Goal: Task Accomplishment & Management: Use online tool/utility

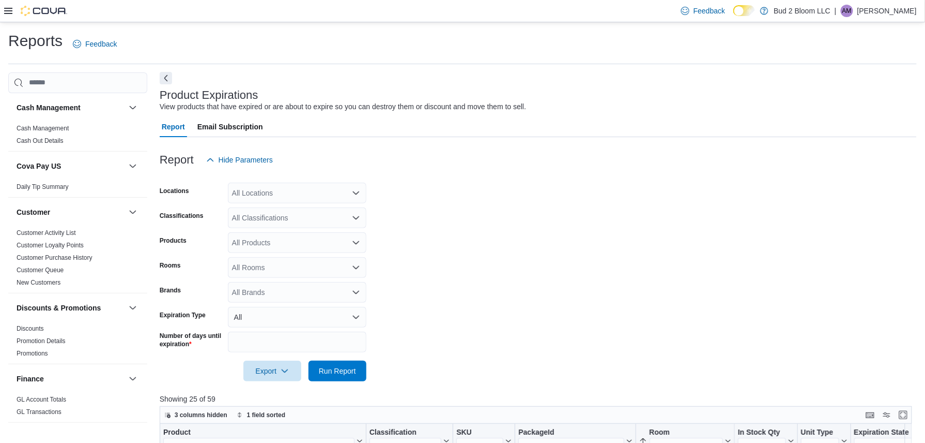
click at [163, 81] on button "Next" at bounding box center [166, 78] width 12 height 12
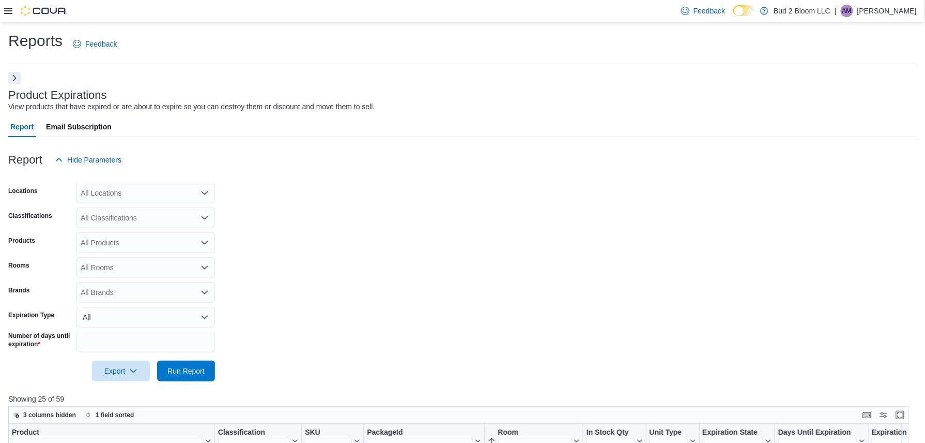
click at [18, 81] on button "Next" at bounding box center [14, 78] width 12 height 12
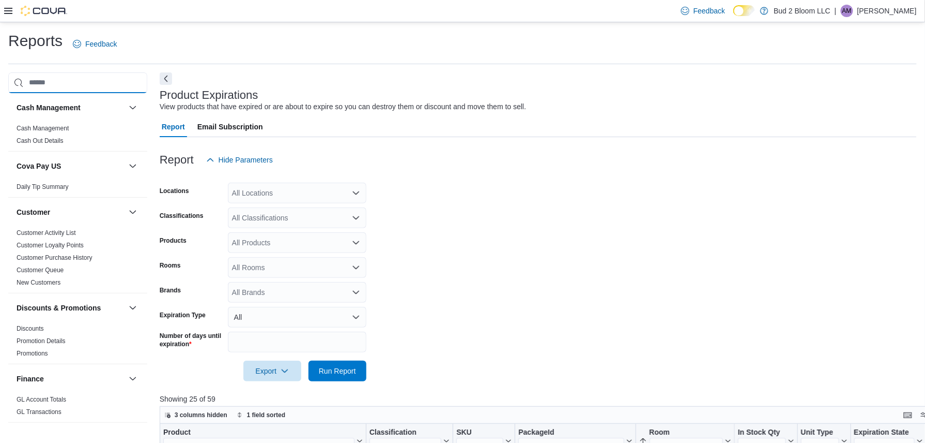
click at [69, 83] on input "search" at bounding box center [77, 82] width 139 height 21
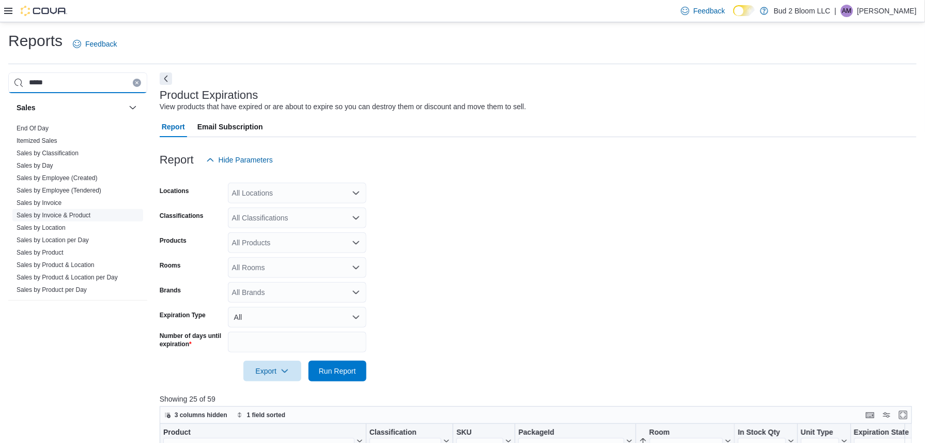
type input "*****"
click at [74, 217] on link "Sales by Invoice & Product" at bounding box center [54, 214] width 74 height 7
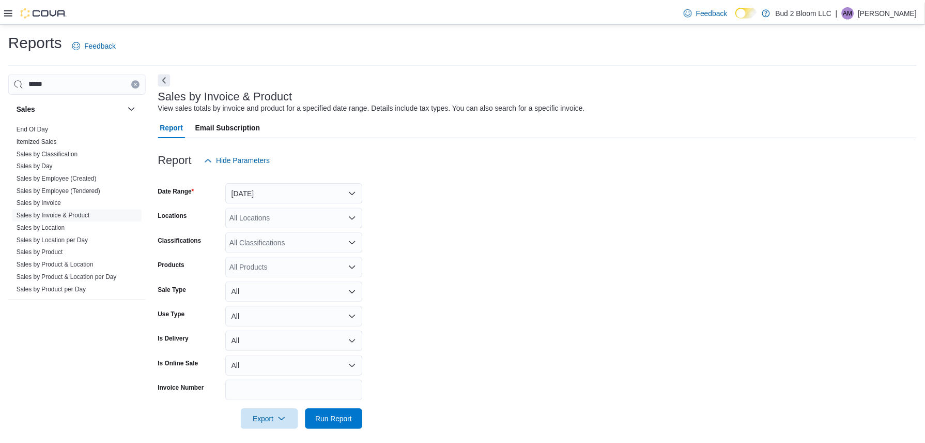
scroll to position [9, 0]
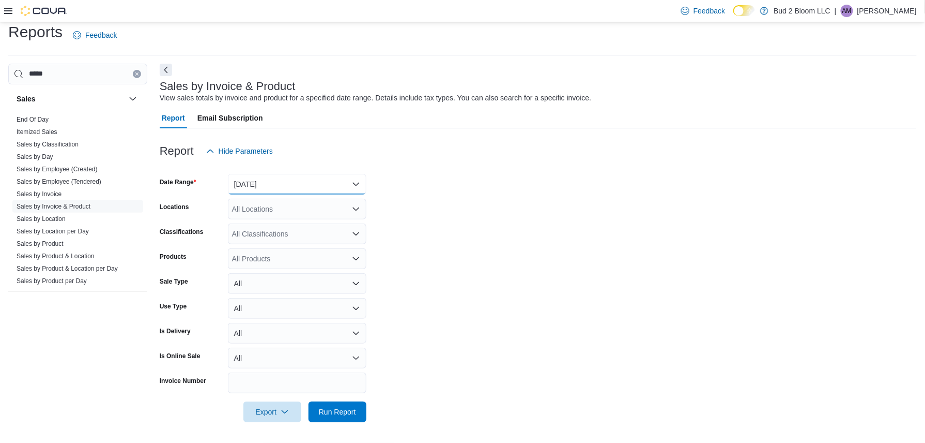
click at [286, 185] on button "[DATE]" at bounding box center [297, 184] width 139 height 21
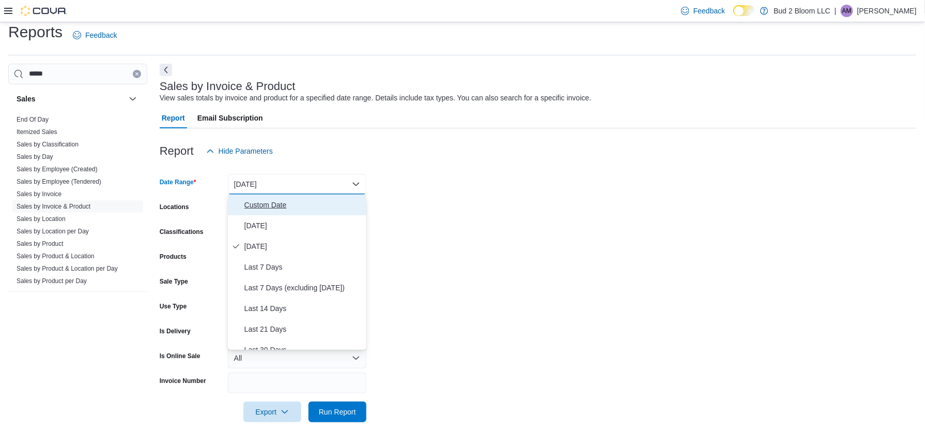
click at [291, 211] on button "Custom Date" at bounding box center [297, 204] width 139 height 21
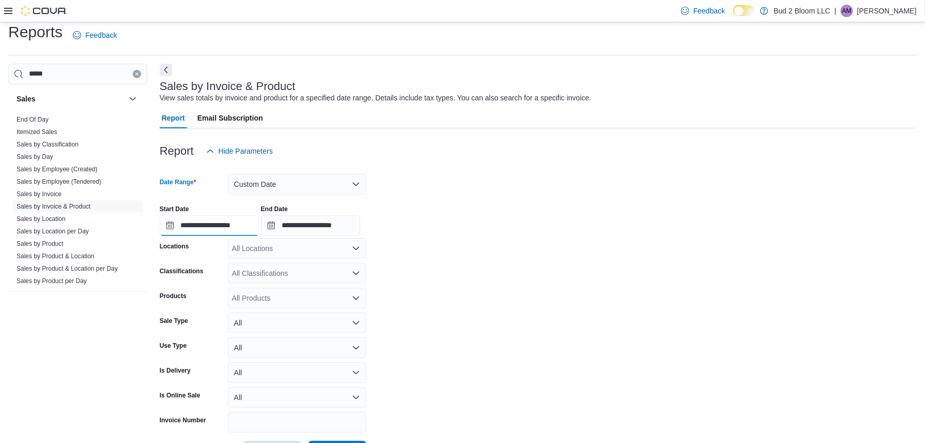
click at [220, 216] on input "**********" at bounding box center [209, 225] width 99 height 21
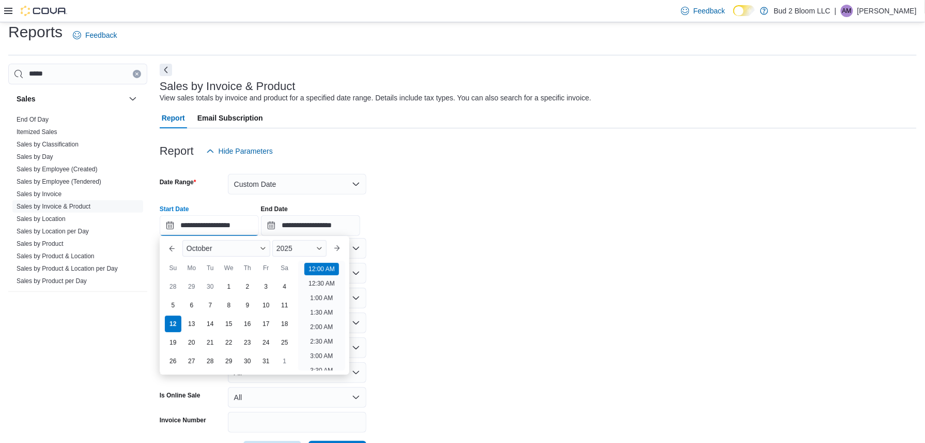
scroll to position [32, 0]
click at [174, 245] on button "Previous Month" at bounding box center [172, 248] width 17 height 17
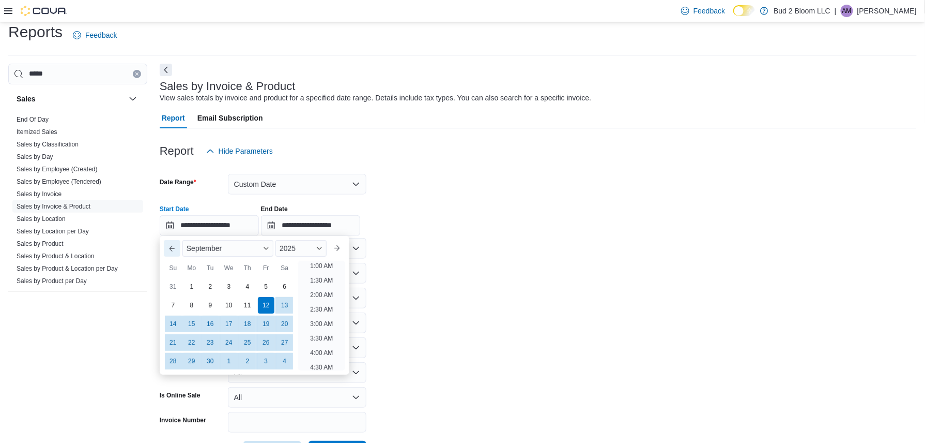
scroll to position [2, 0]
click at [207, 307] on div "9" at bounding box center [210, 305] width 18 height 18
type input "**********"
click at [463, 286] on form "**********" at bounding box center [538, 311] width 757 height 300
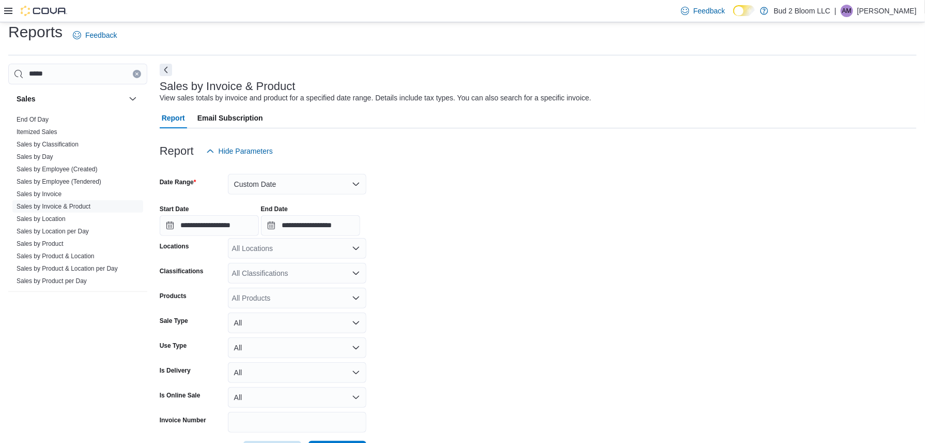
scroll to position [48, 0]
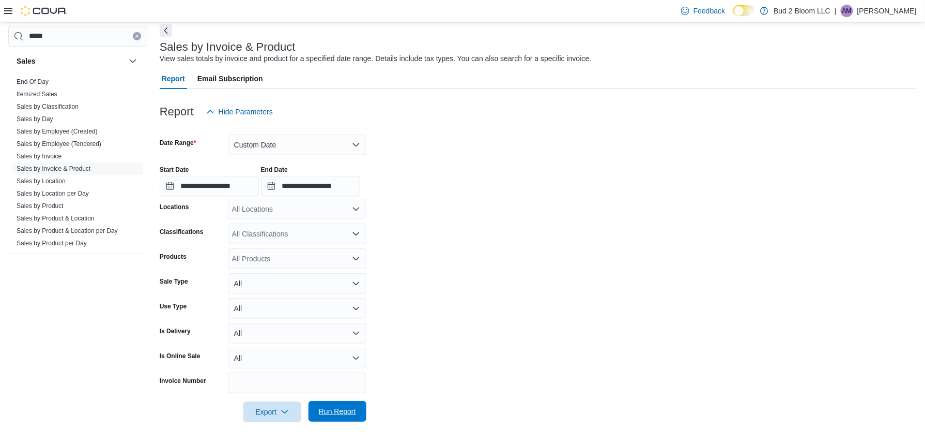
click at [344, 410] on span "Run Report" at bounding box center [337, 411] width 37 height 10
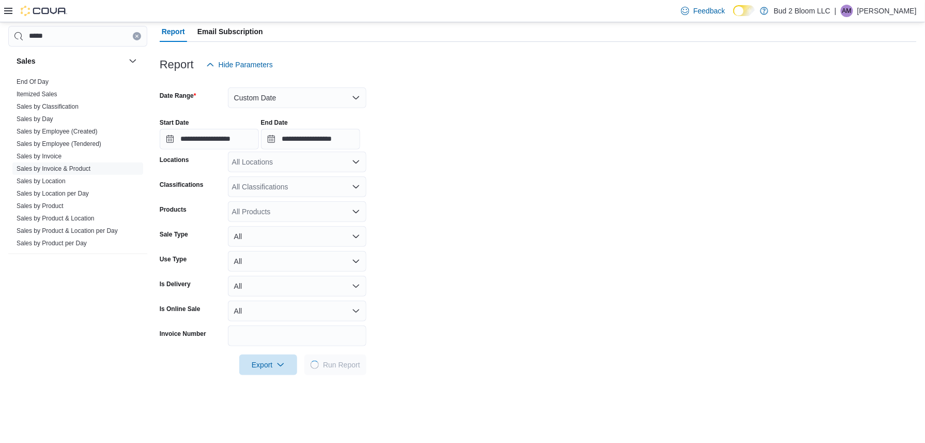
scroll to position [85, 0]
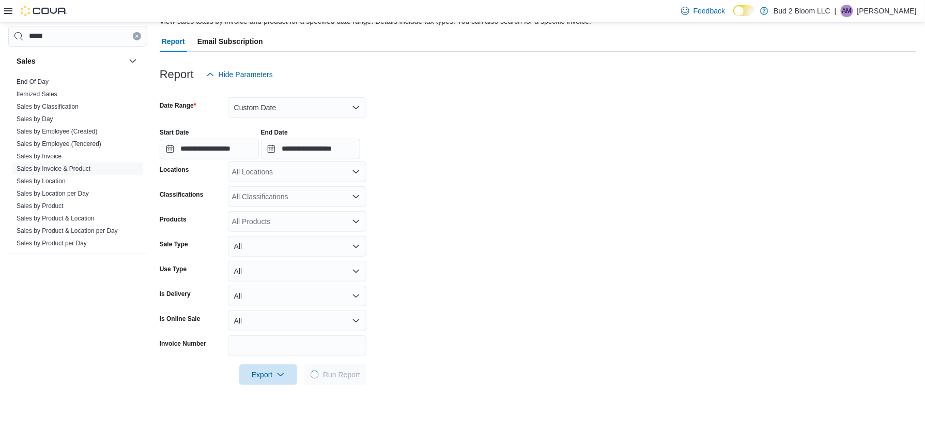
click at [261, 232] on form "**********" at bounding box center [538, 235] width 757 height 300
click at [259, 226] on div "All Products" at bounding box center [297, 221] width 139 height 21
click at [245, 233] on form "**********" at bounding box center [538, 235] width 757 height 300
click at [245, 206] on div "All Classifications" at bounding box center [297, 196] width 139 height 21
click at [249, 218] on div "All Products" at bounding box center [297, 221] width 139 height 21
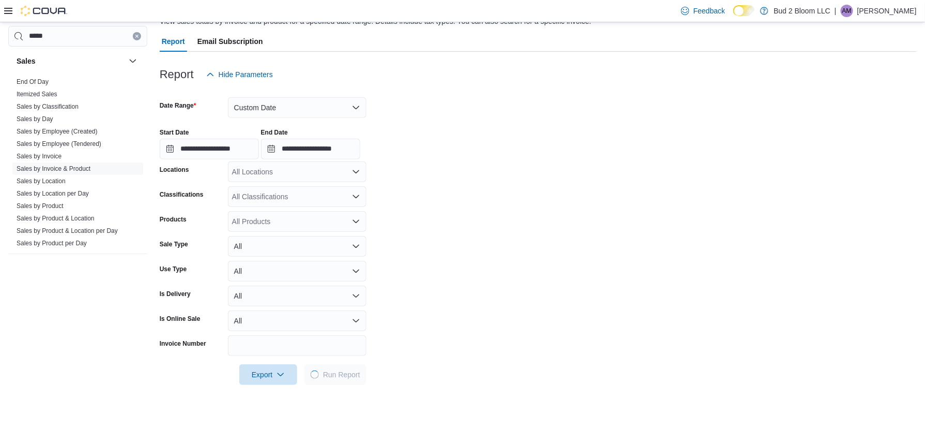
click at [249, 218] on div "All Products" at bounding box center [297, 221] width 139 height 21
click at [257, 226] on div "All Products" at bounding box center [297, 221] width 139 height 21
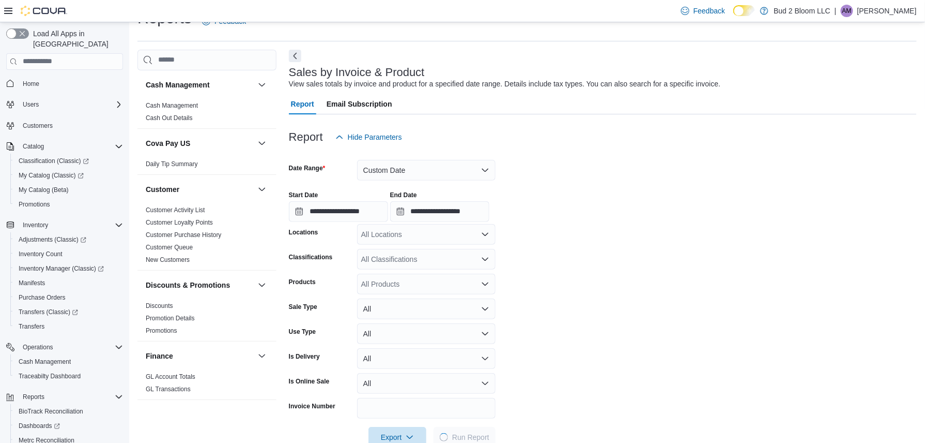
scroll to position [24, 0]
click at [393, 284] on div "All Products" at bounding box center [426, 282] width 139 height 21
type input "*****"
click at [406, 303] on div "Escape Artist C...CBD, 400MG CBG)" at bounding box center [426, 300] width 126 height 10
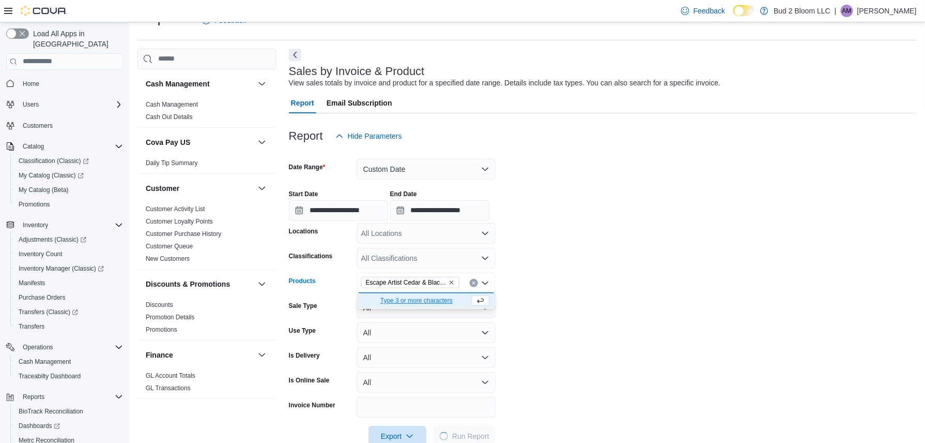
click at [569, 184] on div "**********" at bounding box center [603, 200] width 628 height 39
click at [523, 135] on div "Report Hide Parameters" at bounding box center [603, 136] width 628 height 21
click at [450, 259] on div "All Classifications" at bounding box center [426, 258] width 139 height 21
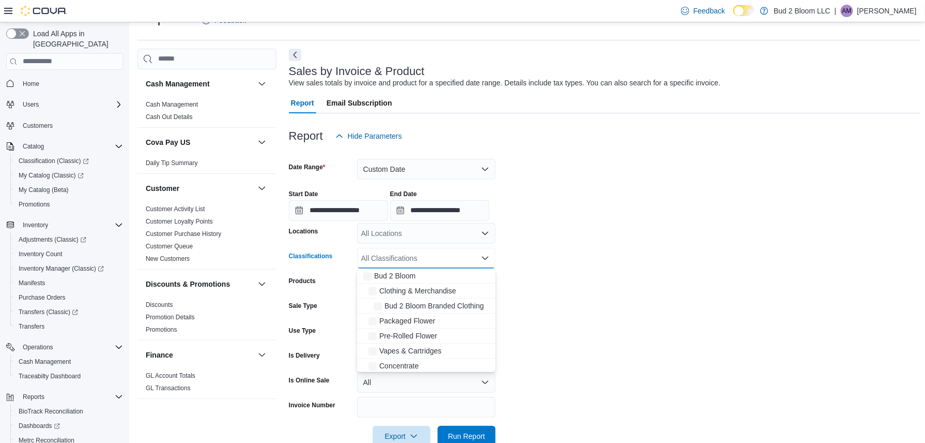
scroll to position [331, 0]
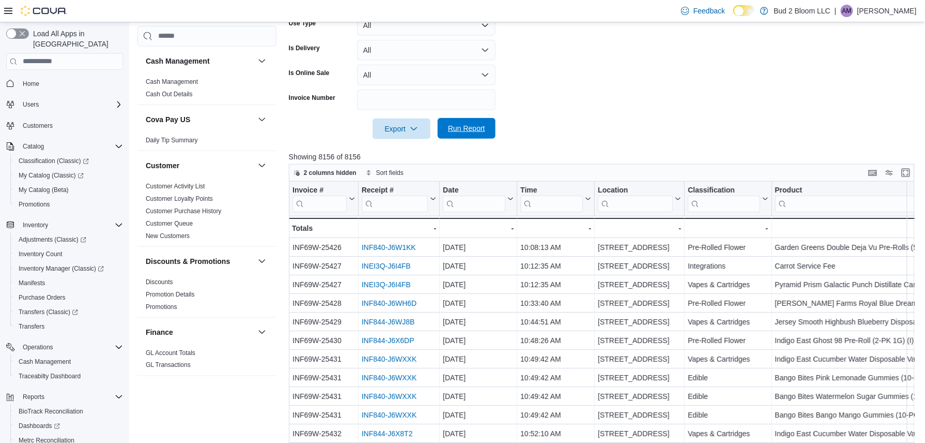
click at [469, 131] on span "Run Report" at bounding box center [466, 128] width 37 height 10
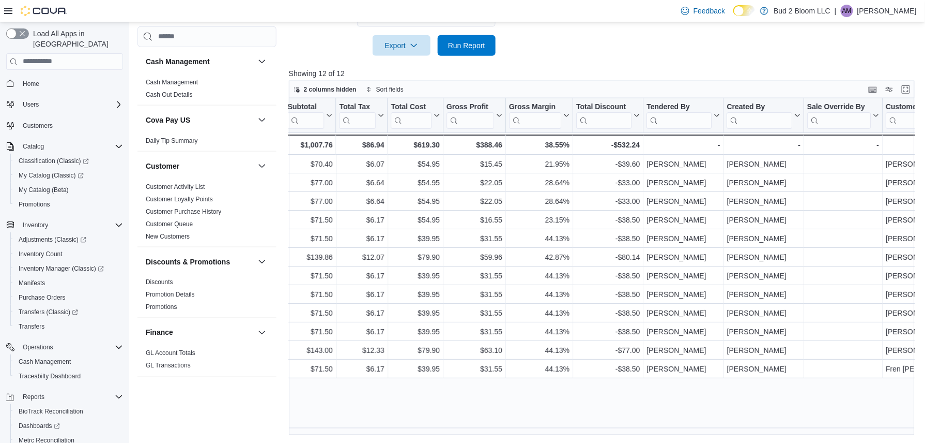
scroll to position [0, 1005]
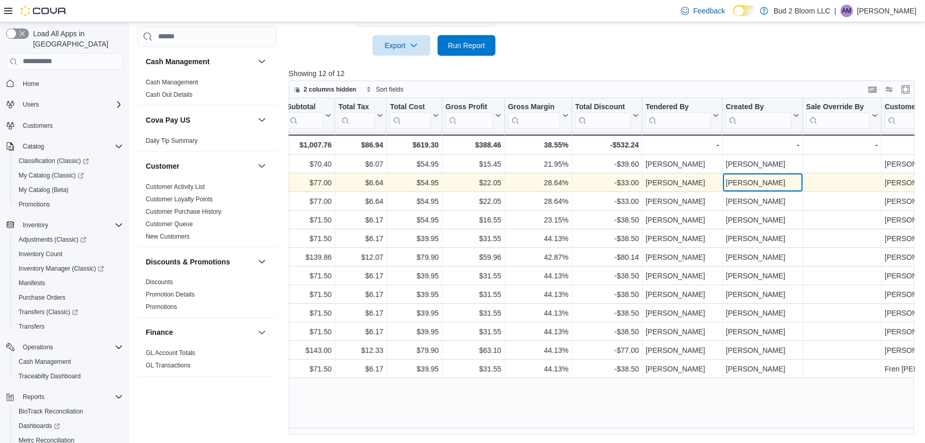
click at [747, 186] on div "[PERSON_NAME]" at bounding box center [762, 182] width 73 height 12
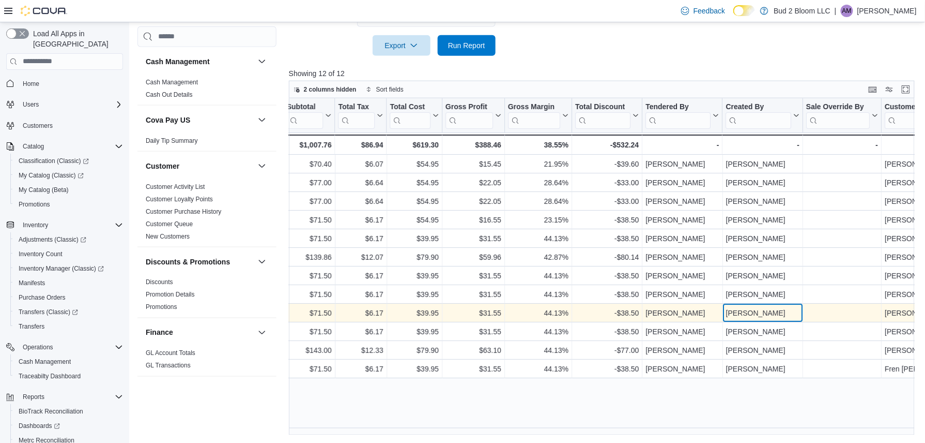
click at [761, 315] on div "[PERSON_NAME]" at bounding box center [762, 313] width 73 height 12
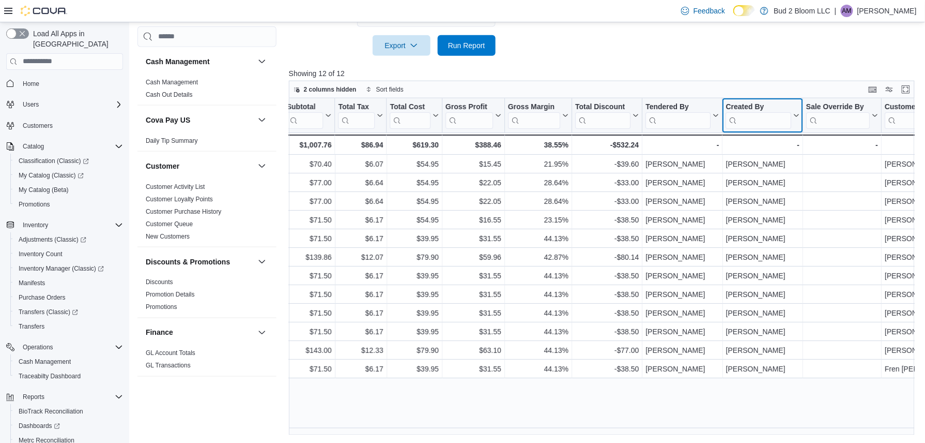
click at [795, 114] on icon at bounding box center [796, 115] width 8 height 6
click at [714, 117] on icon at bounding box center [715, 115] width 8 height 6
click at [679, 155] on span "Sort A-Z" at bounding box center [682, 155] width 21 height 8
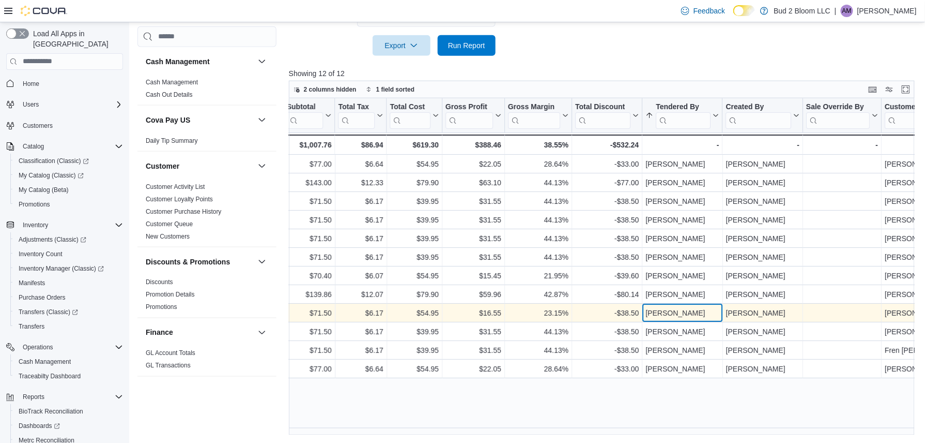
click at [662, 311] on div "Tom Hart" at bounding box center [682, 313] width 73 height 12
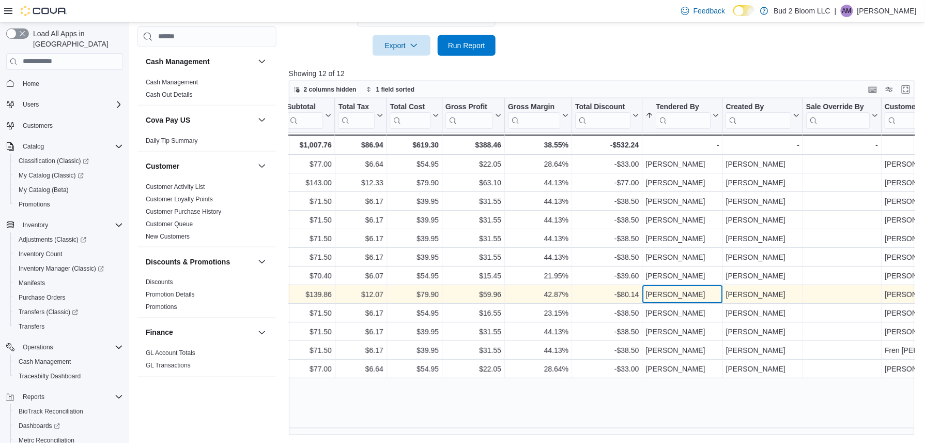
click at [663, 292] on div "Marcus Kirk" at bounding box center [682, 294] width 73 height 12
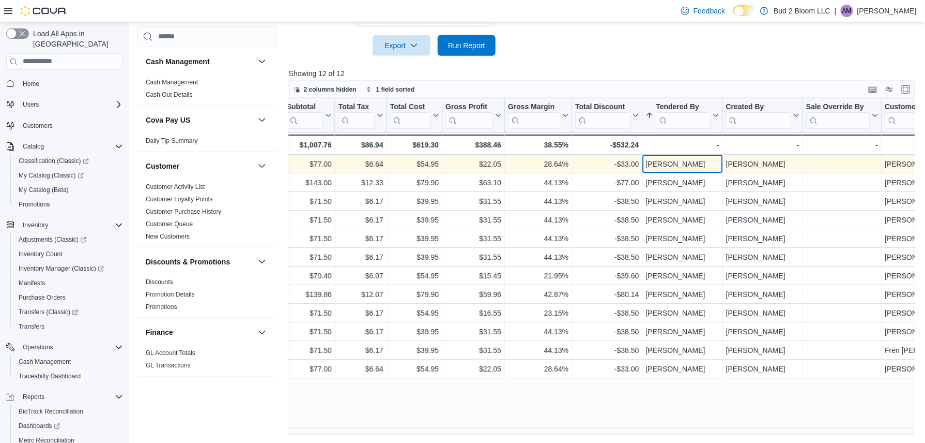
click at [681, 169] on div "[PERSON_NAME]" at bounding box center [682, 164] width 73 height 12
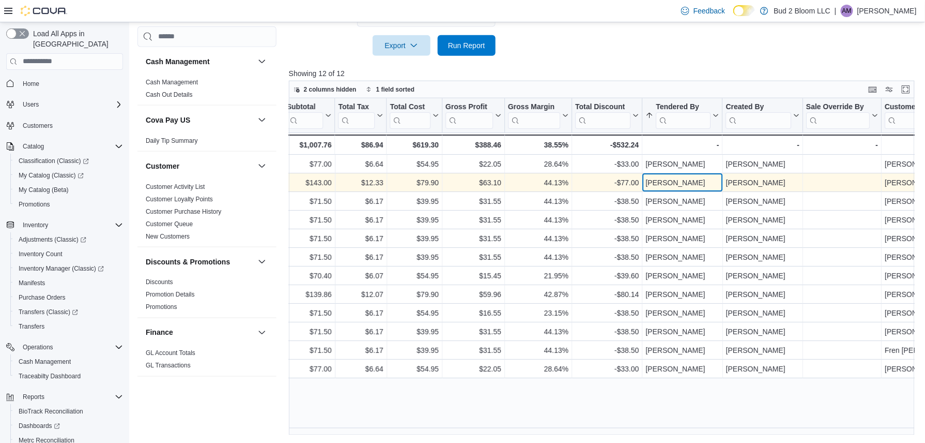
click at [681, 185] on div "[PERSON_NAME]" at bounding box center [682, 182] width 73 height 12
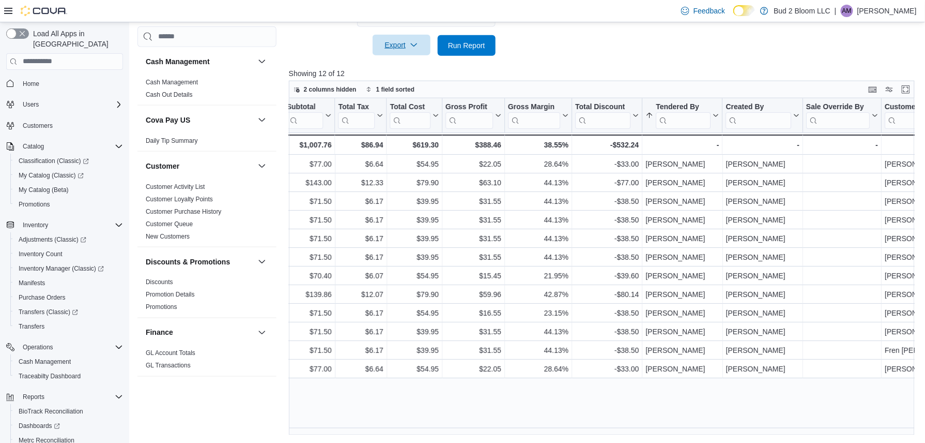
click at [397, 44] on span "Export" at bounding box center [401, 45] width 45 height 21
click at [407, 67] on span "Export to Excel" at bounding box center [403, 66] width 47 height 8
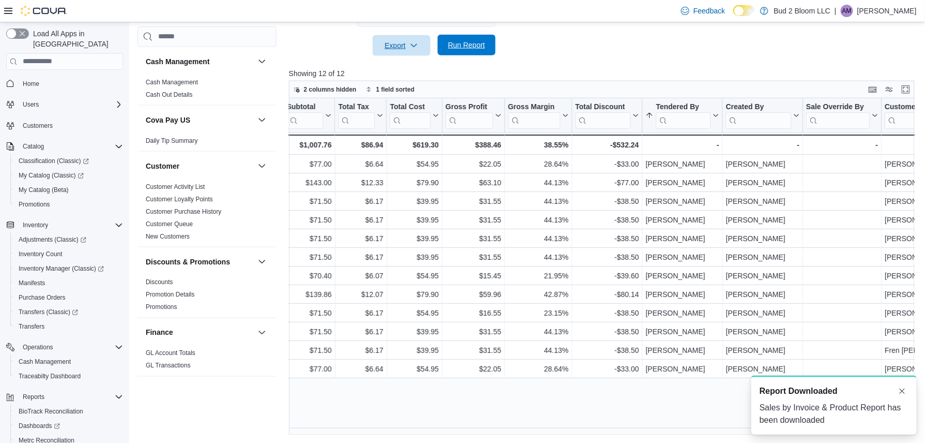
scroll to position [0, 0]
